Goal: Task Accomplishment & Management: Manage account settings

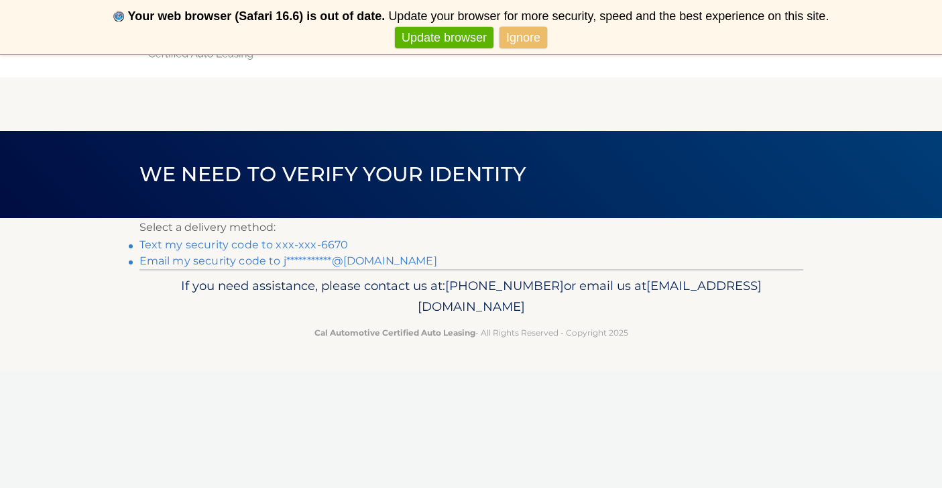
click at [323, 241] on link "Text my security code to xxx-xxx-6670" at bounding box center [244, 244] width 209 height 13
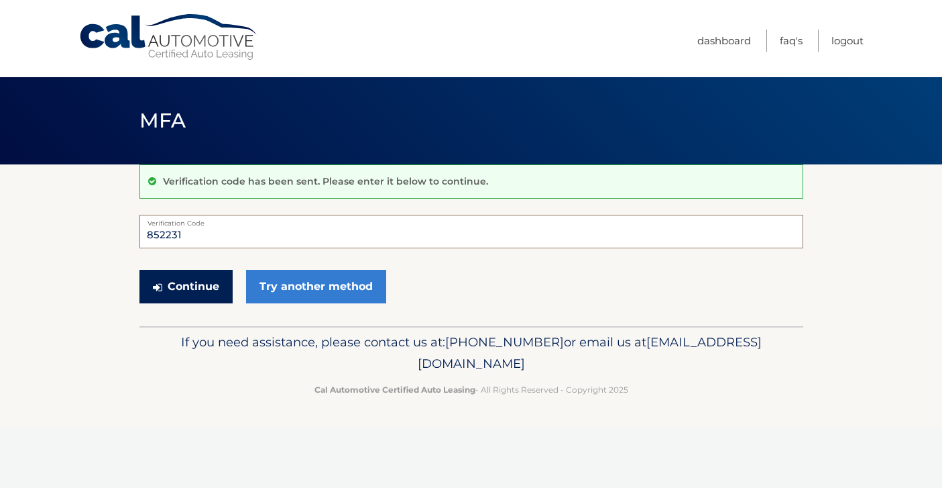
type input "852231"
click at [208, 285] on button "Continue" at bounding box center [186, 287] width 93 height 34
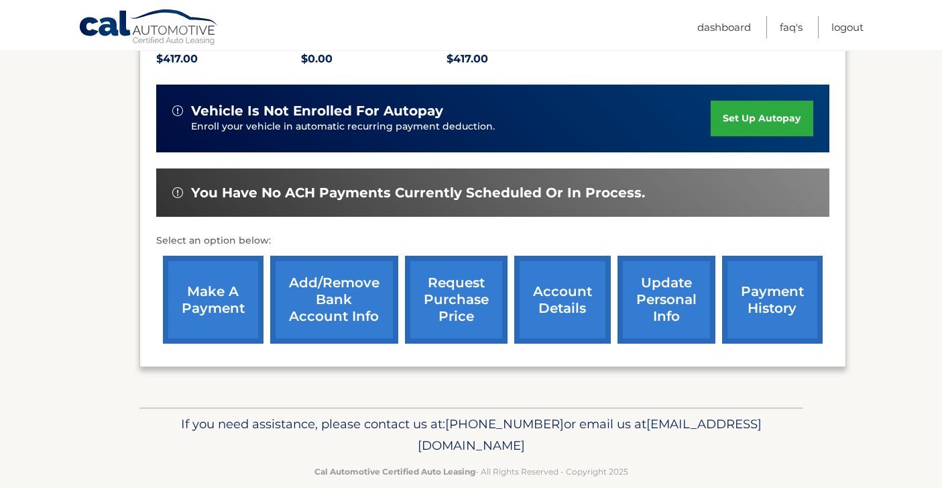
scroll to position [322, 0]
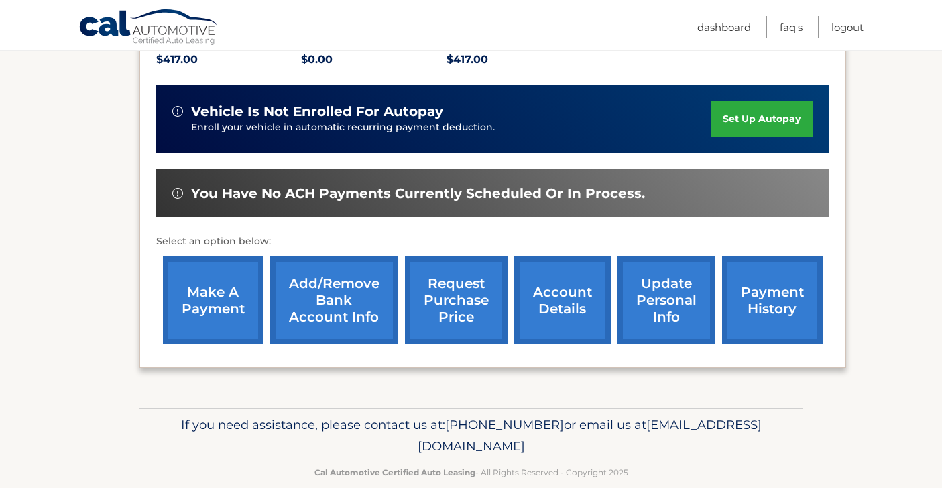
click at [217, 285] on link "make a payment" at bounding box center [213, 300] width 101 height 88
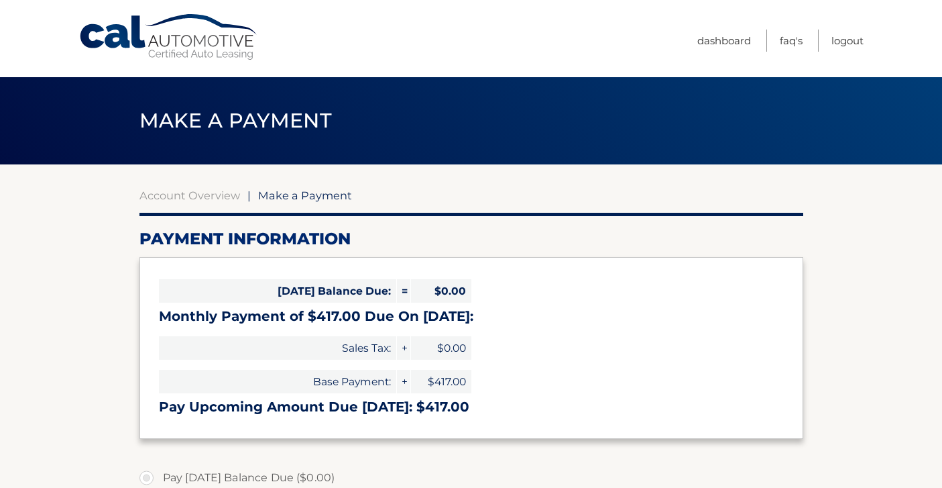
select select "OTFmMDg1YTUtMjE1MC00ZTI0LTgwZjctY2M1NGFkMTg5MzU2"
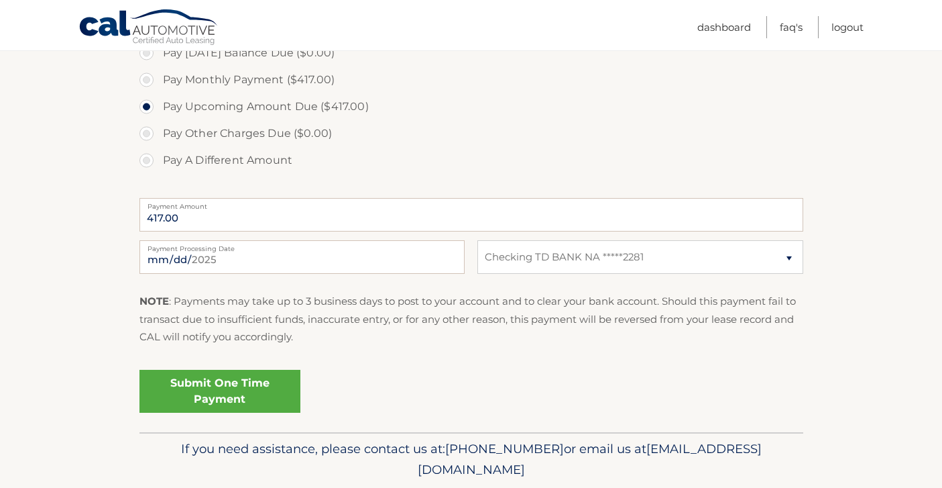
scroll to position [425, 0]
click at [212, 388] on link "Submit One Time Payment" at bounding box center [220, 391] width 161 height 43
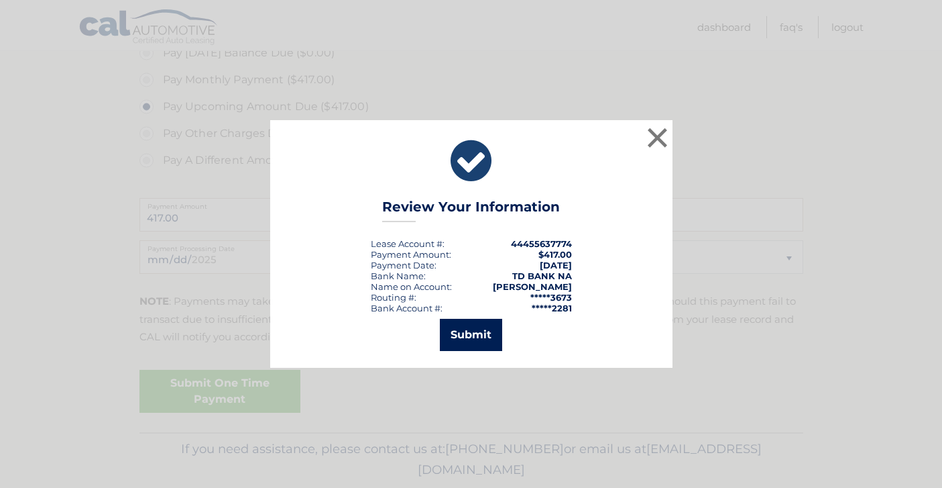
click at [471, 332] on button "Submit" at bounding box center [471, 335] width 62 height 32
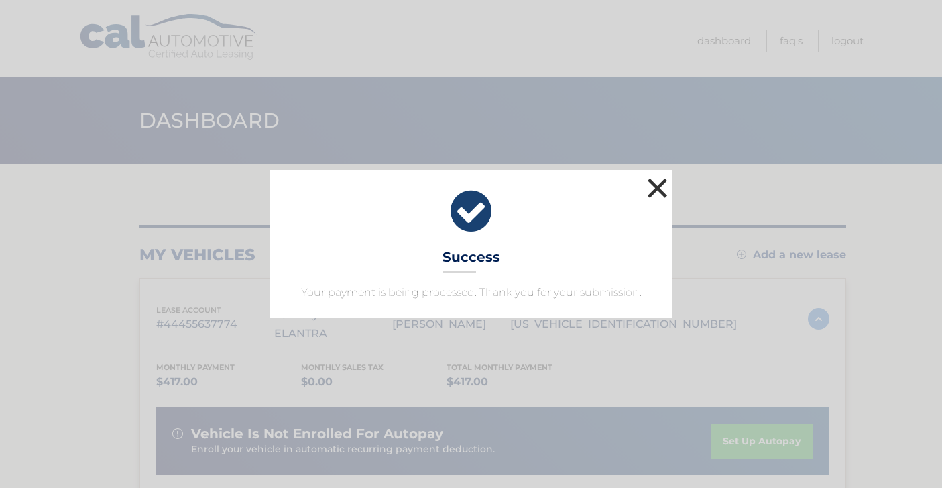
click at [659, 180] on button "×" at bounding box center [658, 187] width 27 height 27
